Goal: Use online tool/utility: Utilize a website feature to perform a specific function

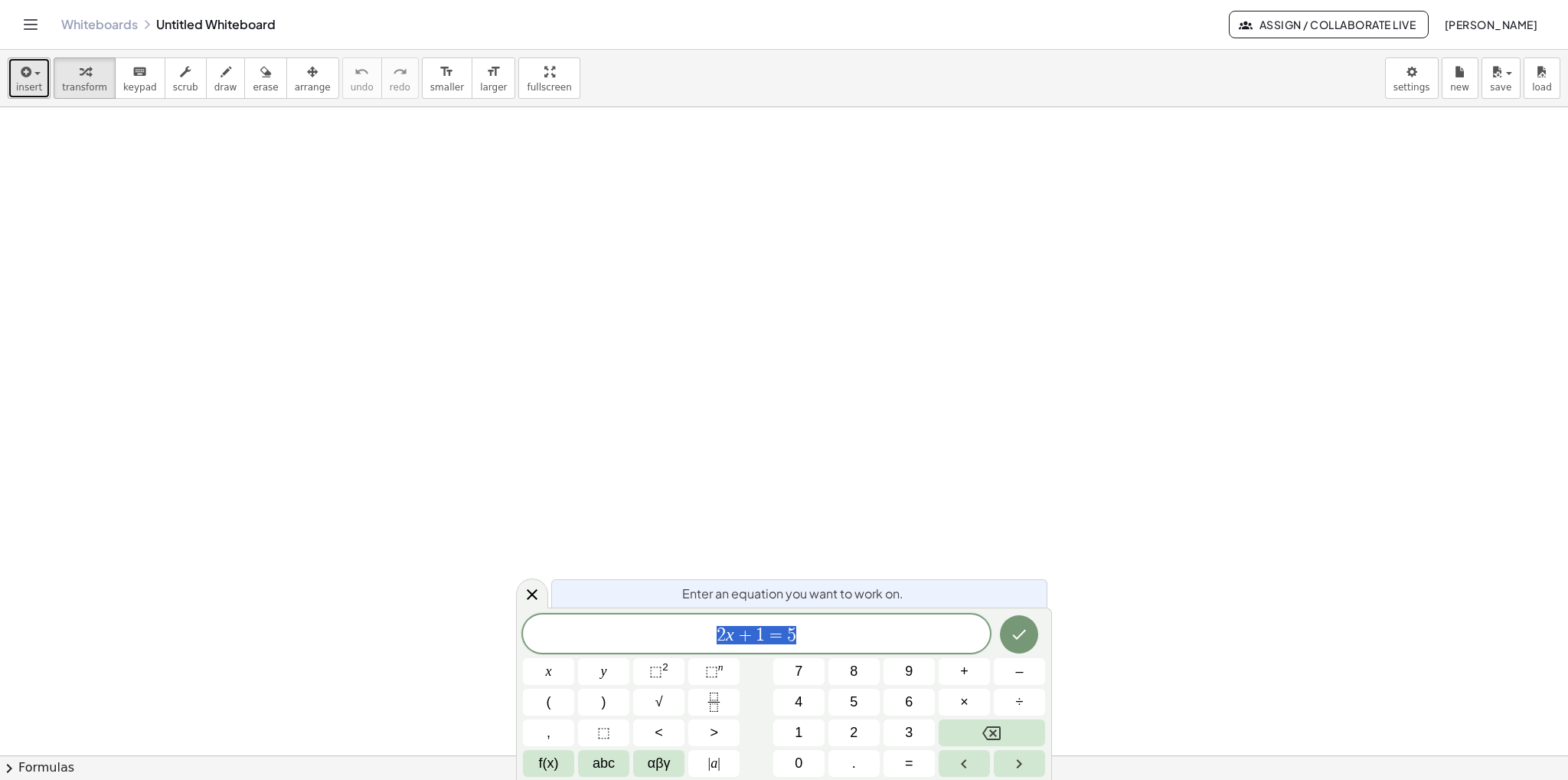
click at [43, 77] on button "insert" at bounding box center [29, 77] width 43 height 41
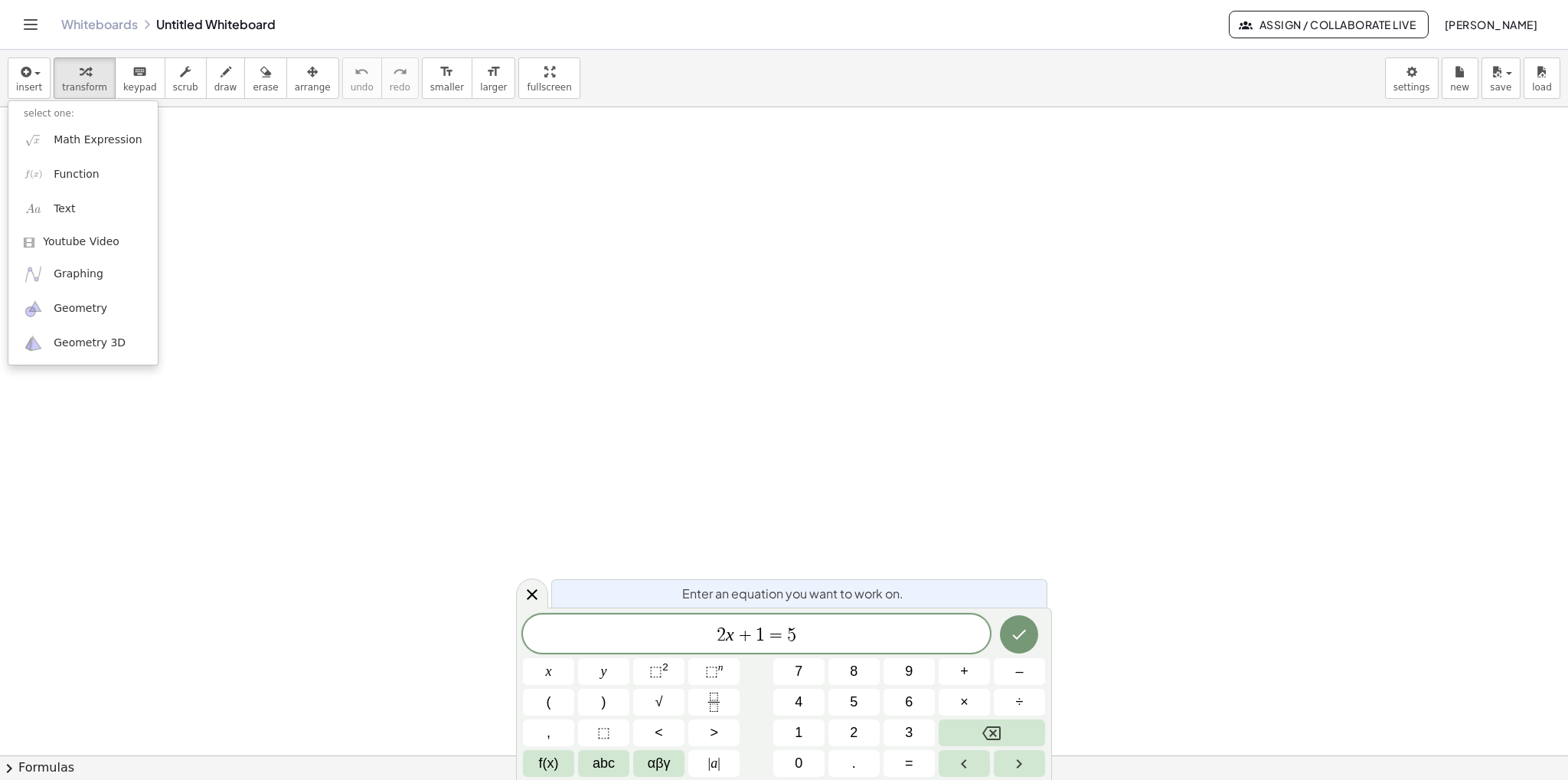
click at [825, 632] on span "2 x + 1 = 5" at bounding box center [756, 635] width 467 height 22
click at [1023, 636] on icon "Done" at bounding box center [1019, 634] width 19 height 19
